Goal: Complete application form

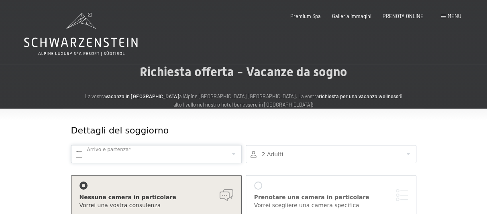
click at [231, 154] on input "text" at bounding box center [156, 154] width 170 height 18
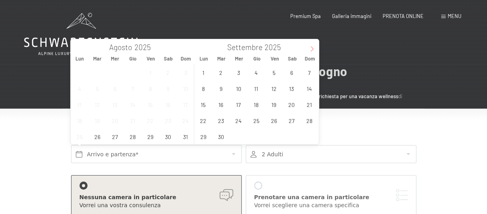
click at [313, 45] on span at bounding box center [312, 46] width 14 height 14
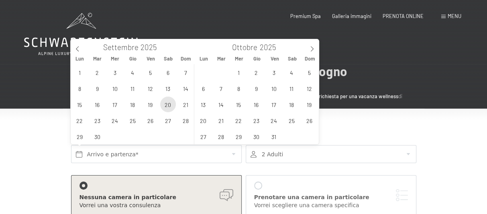
click at [168, 108] on span "20" at bounding box center [168, 105] width 16 height 16
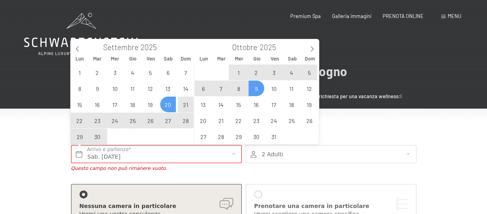
click at [258, 85] on span "9" at bounding box center [256, 89] width 16 height 16
type input "Sab. 20/09/2025 - Gio. 09/10/2025"
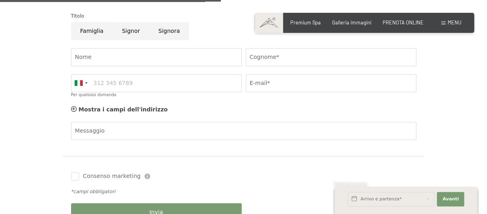
scroll to position [332, 0]
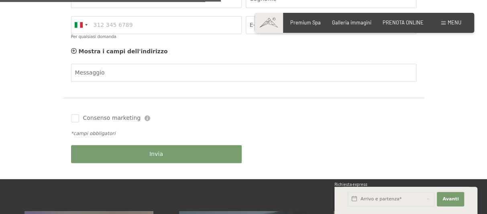
click at [70, 117] on div "Consenso marketing Il sottoscritto, letta e compresa l’informativa di cui a que…" at bounding box center [156, 118] width 175 height 16
click at [73, 118] on input "Consenso marketing" at bounding box center [75, 118] width 8 height 8
checkbox input "true"
click at [122, 159] on button "Invia" at bounding box center [156, 154] width 170 height 18
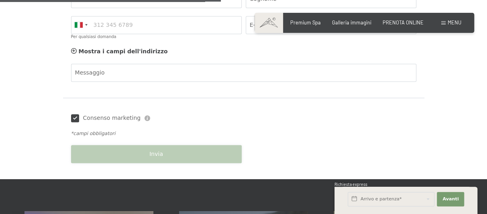
scroll to position [223, 0]
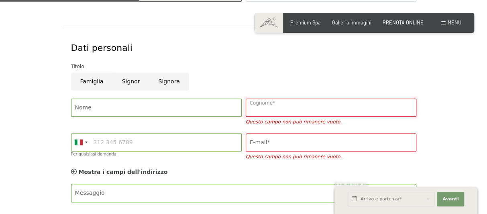
click at [303, 106] on input "Cognome*" at bounding box center [331, 108] width 170 height 18
type input "COPPI"
type input "MARINELLA"
type input "3293325460"
type input "info@le-case.com"
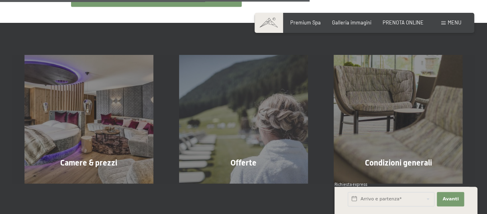
scroll to position [309, 0]
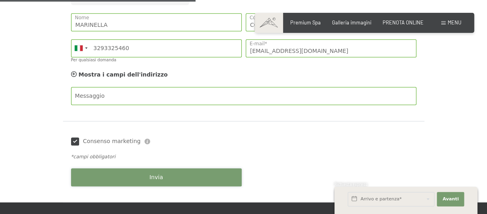
click at [164, 174] on button "Invia" at bounding box center [156, 177] width 170 height 18
